Goal: Answer question/provide support: Answer question/provide support

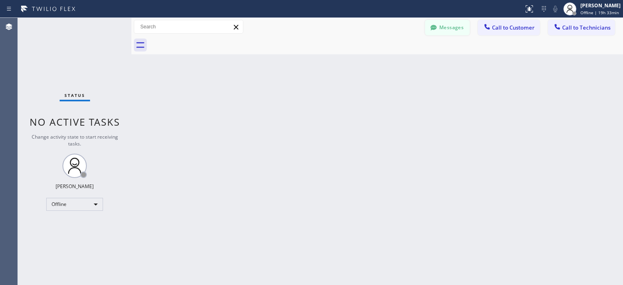
click at [454, 29] on button "Messages" at bounding box center [447, 27] width 45 height 15
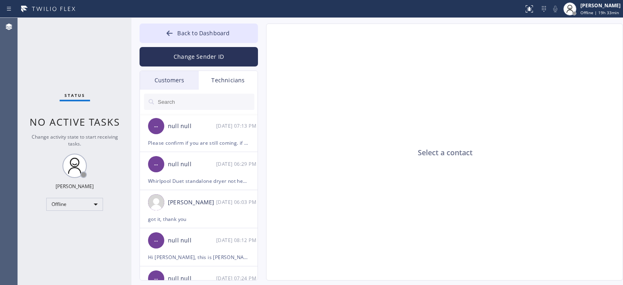
click at [181, 80] on div "Customers" at bounding box center [169, 80] width 59 height 19
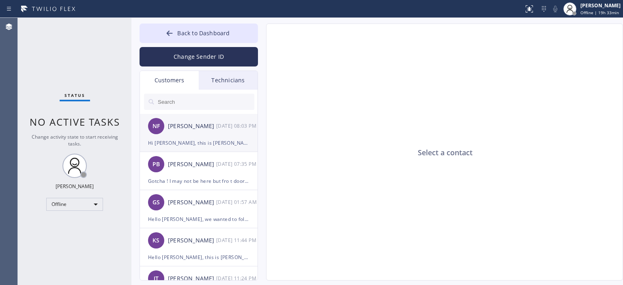
drag, startPoint x: 205, startPoint y: 123, endPoint x: 210, endPoint y: 124, distance: 5.5
click at [205, 123] on div "[PERSON_NAME]" at bounding box center [192, 126] width 48 height 9
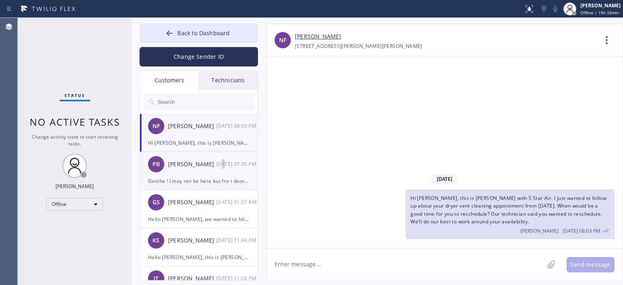
click at [222, 163] on div "[DATE] 07:35 PM" at bounding box center [237, 163] width 42 height 9
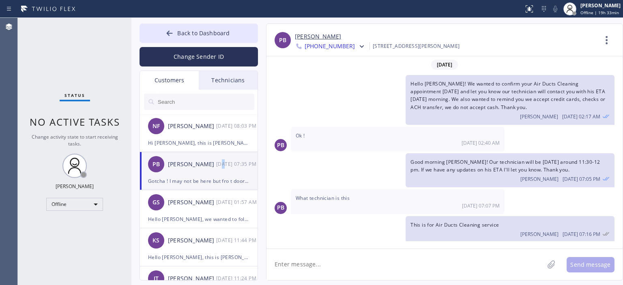
scroll to position [34, 0]
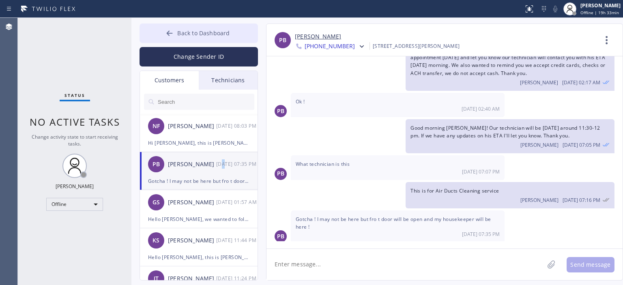
click at [161, 32] on button "Back to Dashboard" at bounding box center [198, 33] width 118 height 19
